Goal: Task Accomplishment & Management: Complete application form

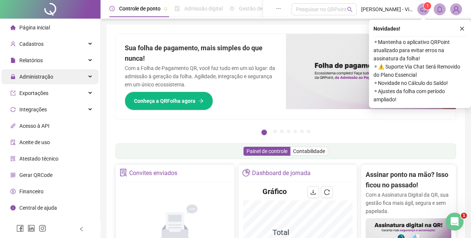
click at [43, 81] on span "Administração" at bounding box center [31, 76] width 43 height 15
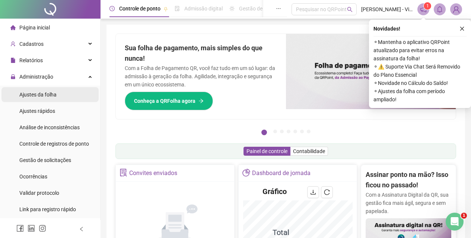
click at [50, 95] on span "Ajustes da folha" at bounding box center [37, 95] width 37 height 6
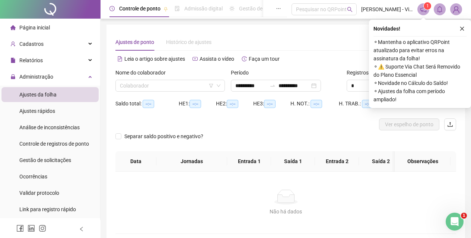
type input "**********"
click at [167, 87] on input "search" at bounding box center [167, 85] width 94 height 11
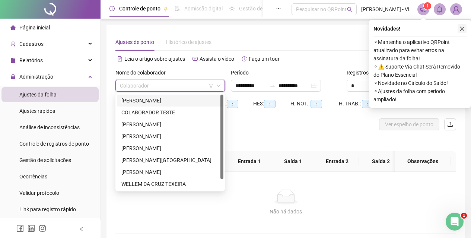
click at [463, 27] on icon "close" at bounding box center [462, 28] width 5 height 5
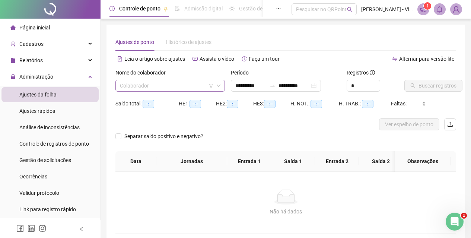
click at [191, 86] on input "search" at bounding box center [167, 85] width 94 height 11
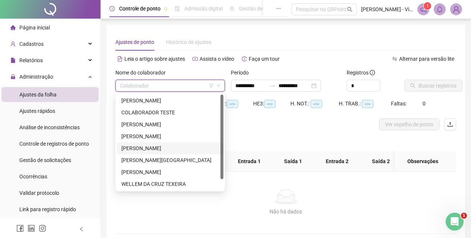
drag, startPoint x: 167, startPoint y: 146, endPoint x: 180, endPoint y: 141, distance: 13.4
click at [166, 146] on div "[PERSON_NAME]" at bounding box center [170, 148] width 98 height 8
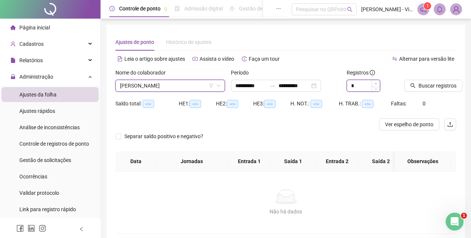
click at [377, 84] on icon "up" at bounding box center [376, 83] width 2 height 1
type input "**"
click at [377, 84] on icon "up" at bounding box center [376, 83] width 2 height 1
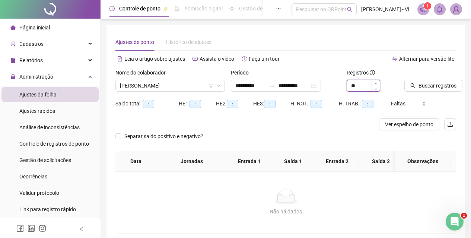
click at [377, 84] on icon "up" at bounding box center [376, 83] width 2 height 1
click at [406, 87] on button "Buscar registros" at bounding box center [434, 86] width 58 height 12
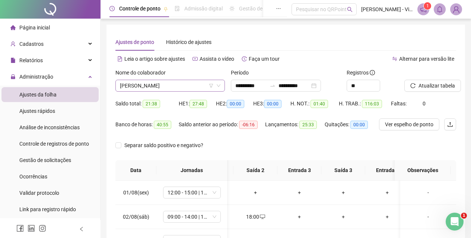
click at [181, 85] on span "[PERSON_NAME]" at bounding box center [170, 85] width 101 height 11
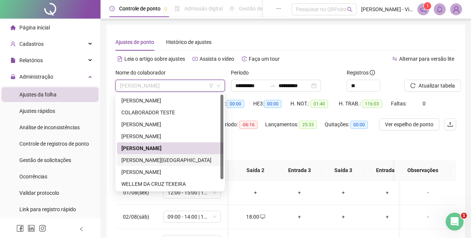
click at [168, 158] on div "[PERSON_NAME][GEOGRAPHIC_DATA]" at bounding box center [170, 160] width 98 height 8
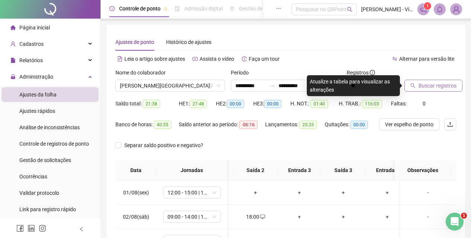
click at [445, 86] on span "Buscar registros" at bounding box center [438, 86] width 38 height 8
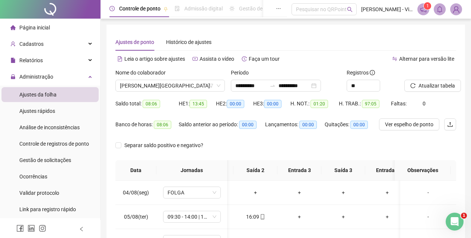
scroll to position [143, 0]
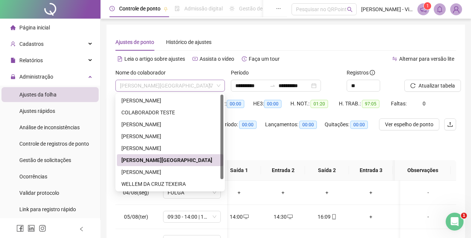
click at [193, 84] on span "[PERSON_NAME][GEOGRAPHIC_DATA]" at bounding box center [170, 85] width 101 height 11
click at [178, 169] on div "[PERSON_NAME]" at bounding box center [170, 172] width 98 height 8
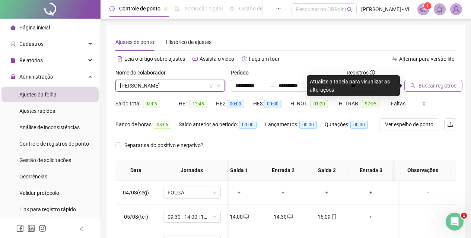
click at [455, 84] on button "Buscar registros" at bounding box center [434, 86] width 58 height 12
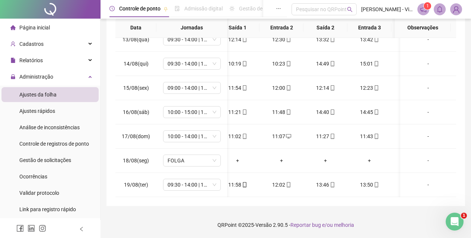
scroll to position [0, 126]
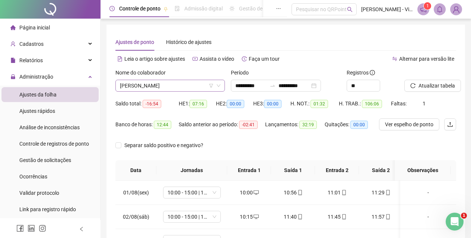
click at [171, 86] on span "[PERSON_NAME]" at bounding box center [170, 85] width 101 height 11
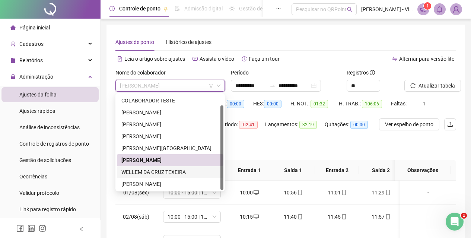
click at [155, 166] on div "WELLEM DA CRUZ TEXEIRA" at bounding box center [170, 172] width 107 height 12
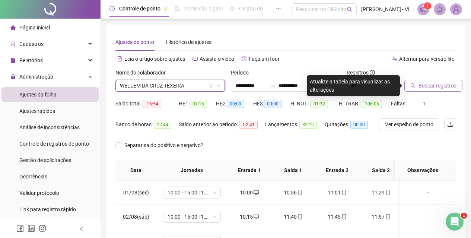
click at [426, 88] on span "Buscar registros" at bounding box center [438, 86] width 38 height 8
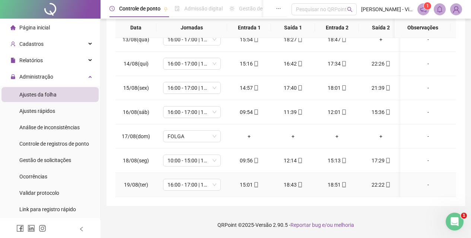
click at [254, 191] on td "15:01" at bounding box center [249, 185] width 44 height 24
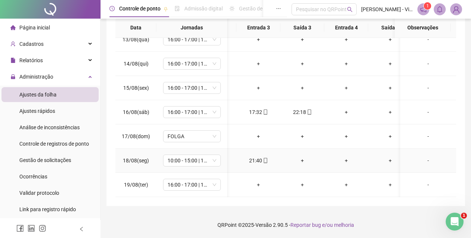
click at [301, 156] on div "+" at bounding box center [302, 160] width 32 height 8
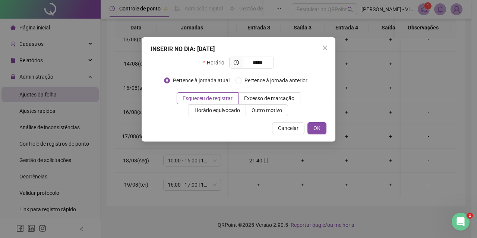
type input "*****"
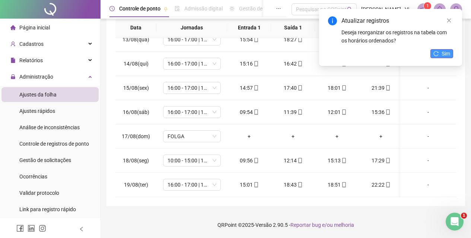
click at [439, 56] on icon "reload" at bounding box center [436, 53] width 5 height 5
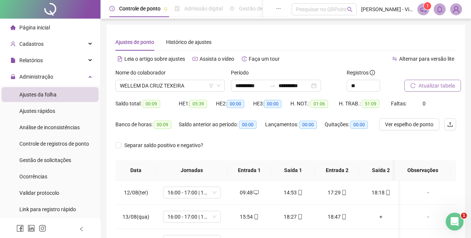
click at [413, 85] on icon "reload" at bounding box center [412, 85] width 5 height 5
click at [178, 83] on span "WELLEM DA CRUZ TEXEIRA" at bounding box center [170, 85] width 101 height 11
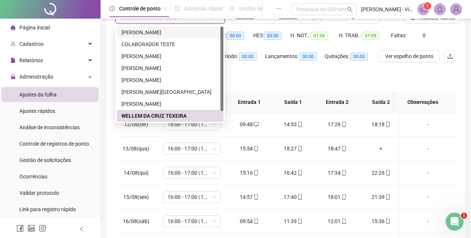
click at [147, 31] on div "[PERSON_NAME]" at bounding box center [170, 32] width 98 height 8
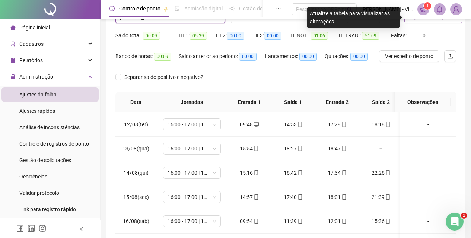
click at [429, 22] on button "Buscar registros" at bounding box center [434, 18] width 58 height 12
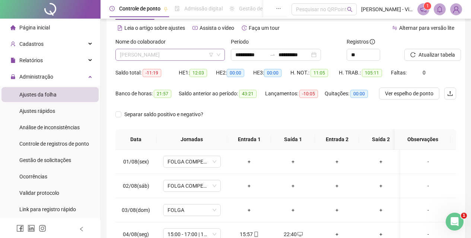
click at [155, 49] on span "[PERSON_NAME]" at bounding box center [170, 54] width 101 height 11
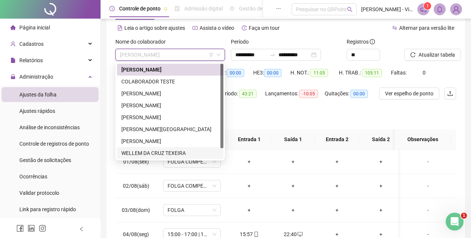
click at [158, 149] on div "WELLEM DA CRUZ TEXEIRA" at bounding box center [170, 153] width 98 height 8
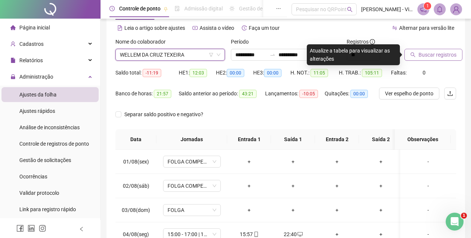
click at [418, 60] on button "Buscar registros" at bounding box center [434, 55] width 58 height 12
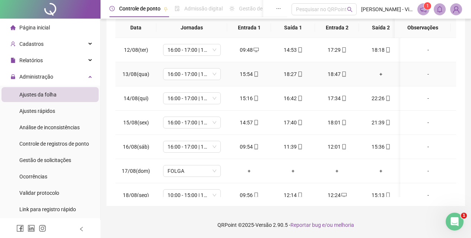
click at [381, 73] on div "+" at bounding box center [381, 74] width 32 height 8
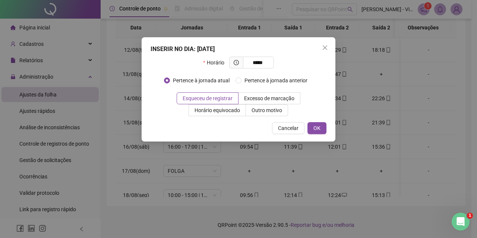
type input "*****"
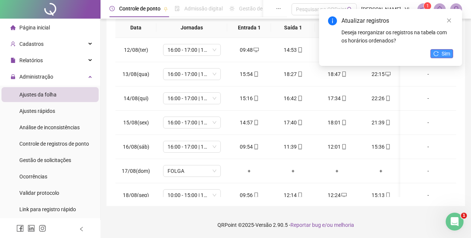
click at [441, 55] on button "Sim" at bounding box center [442, 53] width 23 height 9
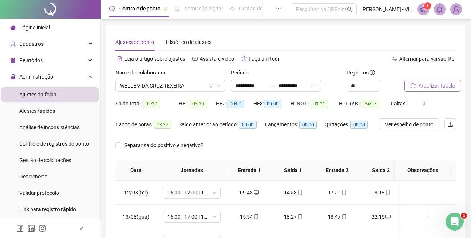
click at [427, 85] on span "Atualizar tabela" at bounding box center [437, 86] width 37 height 8
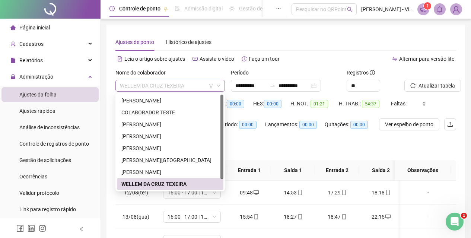
click at [179, 84] on span "WELLEM DA CRUZ TEXEIRA" at bounding box center [170, 85] width 101 height 11
click at [139, 100] on div "[PERSON_NAME]" at bounding box center [170, 100] width 98 height 8
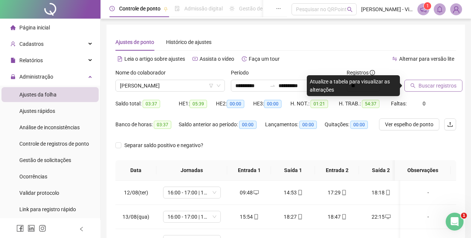
click at [441, 81] on button "Buscar registros" at bounding box center [434, 86] width 58 height 12
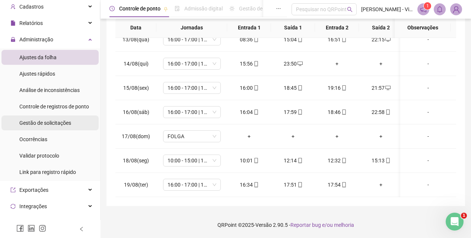
click at [45, 126] on span "Gestão de solicitações" at bounding box center [45, 123] width 52 height 6
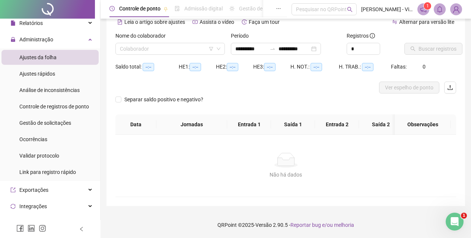
type input "**********"
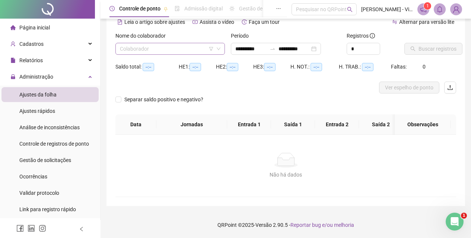
click at [176, 46] on input "search" at bounding box center [167, 48] width 94 height 11
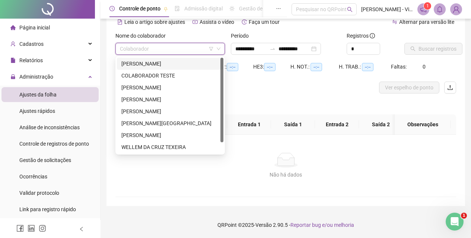
click at [177, 46] on input "search" at bounding box center [167, 48] width 94 height 11
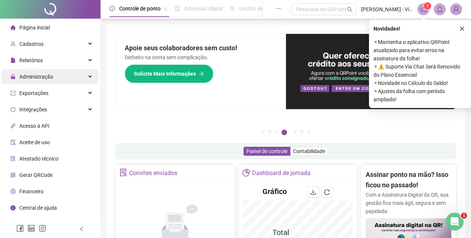
click at [63, 74] on div "Administração" at bounding box center [49, 76] width 97 height 15
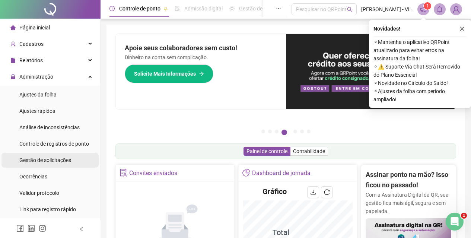
click at [58, 161] on span "Gestão de solicitações" at bounding box center [45, 160] width 52 height 6
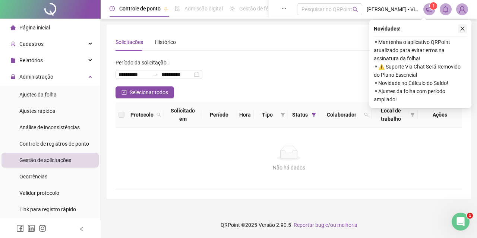
click at [460, 27] on icon "close" at bounding box center [462, 28] width 5 height 5
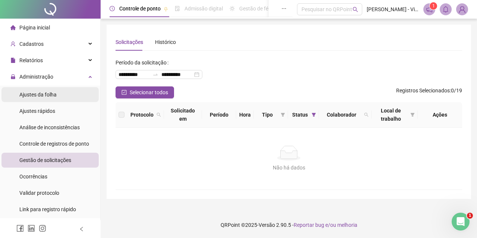
click at [53, 93] on span "Ajustes da folha" at bounding box center [37, 95] width 37 height 6
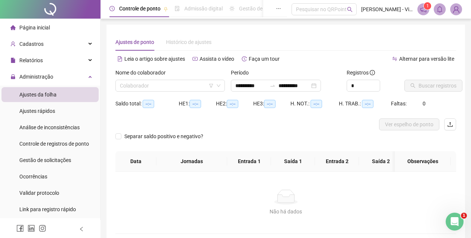
type input "**********"
click at [184, 90] on input "search" at bounding box center [167, 85] width 94 height 11
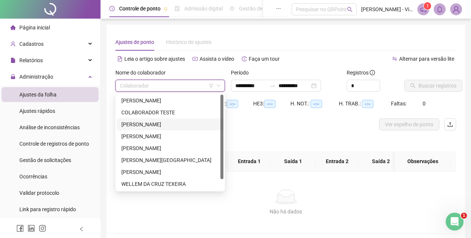
click at [153, 123] on div "[PERSON_NAME]" at bounding box center [170, 124] width 98 height 8
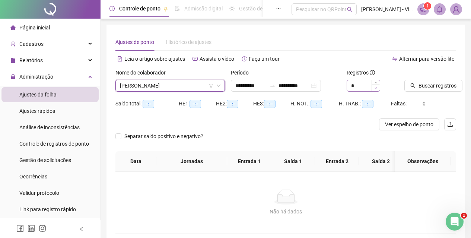
click at [377, 85] on span "Decrease Value" at bounding box center [376, 88] width 8 height 7
click at [374, 80] on span "Increase Value" at bounding box center [376, 83] width 8 height 7
type input "**"
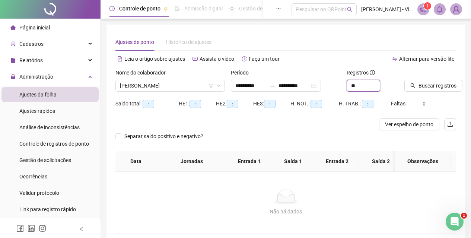
drag, startPoint x: 374, startPoint y: 80, endPoint x: 380, endPoint y: 82, distance: 7.1
click at [374, 80] on div "**" at bounding box center [364, 86] width 34 height 12
click at [404, 86] on div "Buscar registros" at bounding box center [431, 83] width 58 height 29
click at [411, 86] on icon "search" at bounding box center [412, 85] width 5 height 5
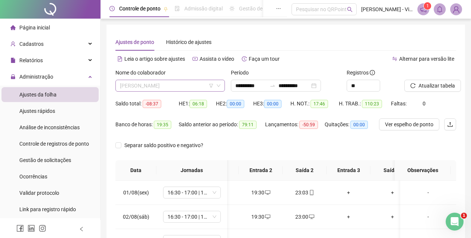
click at [181, 87] on span "[PERSON_NAME]" at bounding box center [170, 85] width 101 height 11
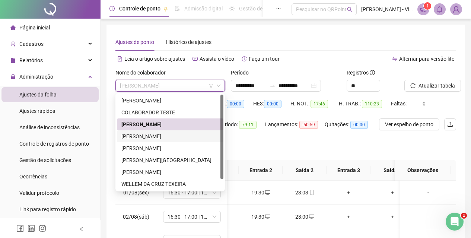
drag, startPoint x: 163, startPoint y: 137, endPoint x: 242, endPoint y: 120, distance: 81.5
click at [162, 137] on div "[PERSON_NAME]" at bounding box center [170, 136] width 98 height 8
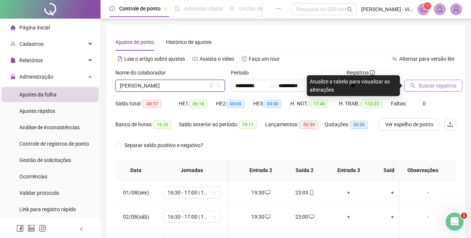
click at [448, 82] on span "Buscar registros" at bounding box center [438, 86] width 38 height 8
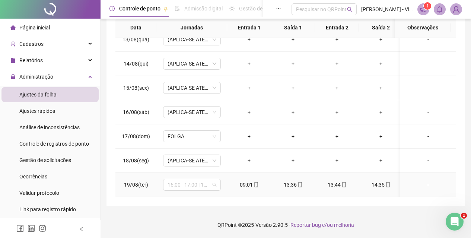
drag, startPoint x: 197, startPoint y: 181, endPoint x: 193, endPoint y: 188, distance: 8.5
click at [194, 180] on span "16:00 - 17:00 | 17:30 - 23:30" at bounding box center [192, 184] width 49 height 11
click at [194, 179] on span "16:00 - 17:00 | 17:30 - 23:30" at bounding box center [192, 184] width 49 height 11
click at [189, 180] on span "16:00 - 17:00 | 17:30 - 23:30" at bounding box center [192, 184] width 49 height 11
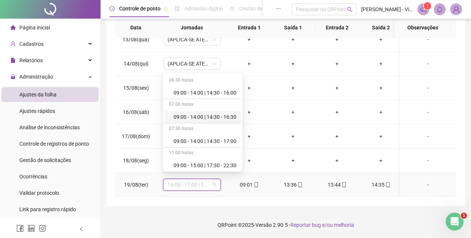
click at [202, 118] on div "09:00 - 14:00 | 14:30 - 16:30" at bounding box center [205, 117] width 63 height 8
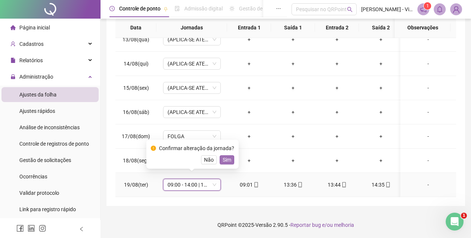
click at [225, 161] on span "Sim" at bounding box center [227, 160] width 9 height 8
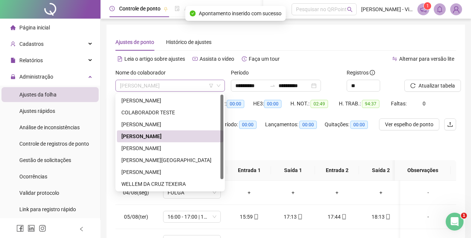
click at [177, 87] on span "[PERSON_NAME]" at bounding box center [170, 85] width 101 height 11
click at [153, 187] on div "WELLEM DA CRUZ TEXEIRA" at bounding box center [170, 184] width 98 height 8
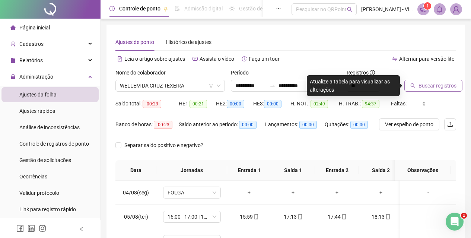
click at [442, 90] on button "Buscar registros" at bounding box center [434, 86] width 58 height 12
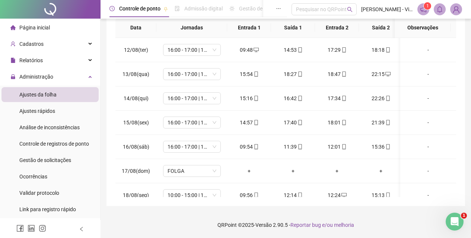
scroll to position [37, 0]
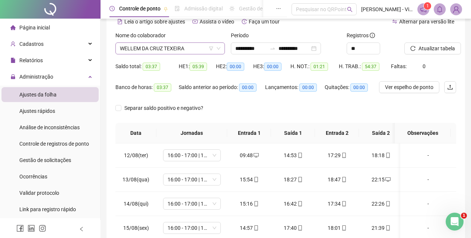
click at [187, 49] on span "WELLEM DA CRUZ TEXEIRA" at bounding box center [170, 48] width 101 height 11
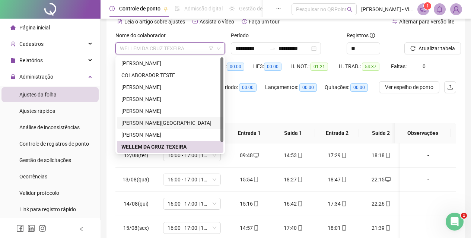
click at [147, 121] on div "[PERSON_NAME][GEOGRAPHIC_DATA]" at bounding box center [170, 123] width 98 height 8
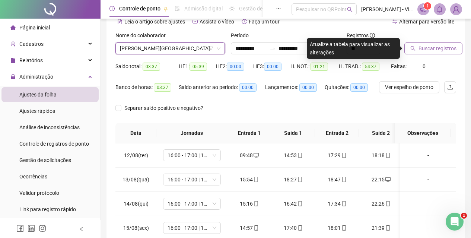
click at [425, 47] on span "Buscar registros" at bounding box center [438, 48] width 38 height 8
